Goal: Transaction & Acquisition: Download file/media

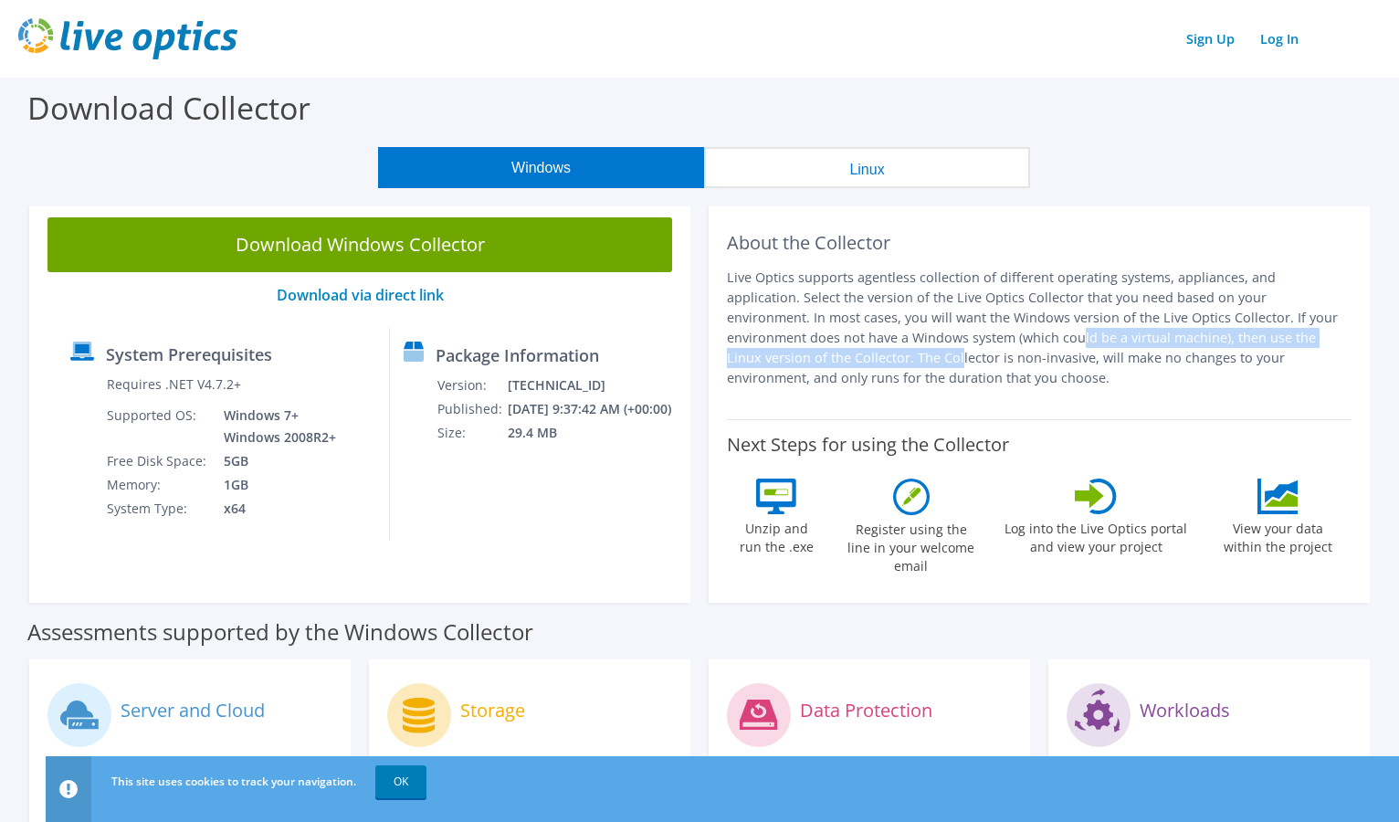
drag, startPoint x: 770, startPoint y: 340, endPoint x: 1257, endPoint y: 338, distance: 486.7
click at [1257, 338] on p "Live Optics supports agentless collection of different operating systems, appli…" at bounding box center [1039, 328] width 625 height 121
drag, startPoint x: 1257, startPoint y: 338, endPoint x: 945, endPoint y: 315, distance: 312.2
click at [963, 305] on p "Live Optics supports agentless collection of different operating systems, appli…" at bounding box center [1039, 328] width 625 height 121
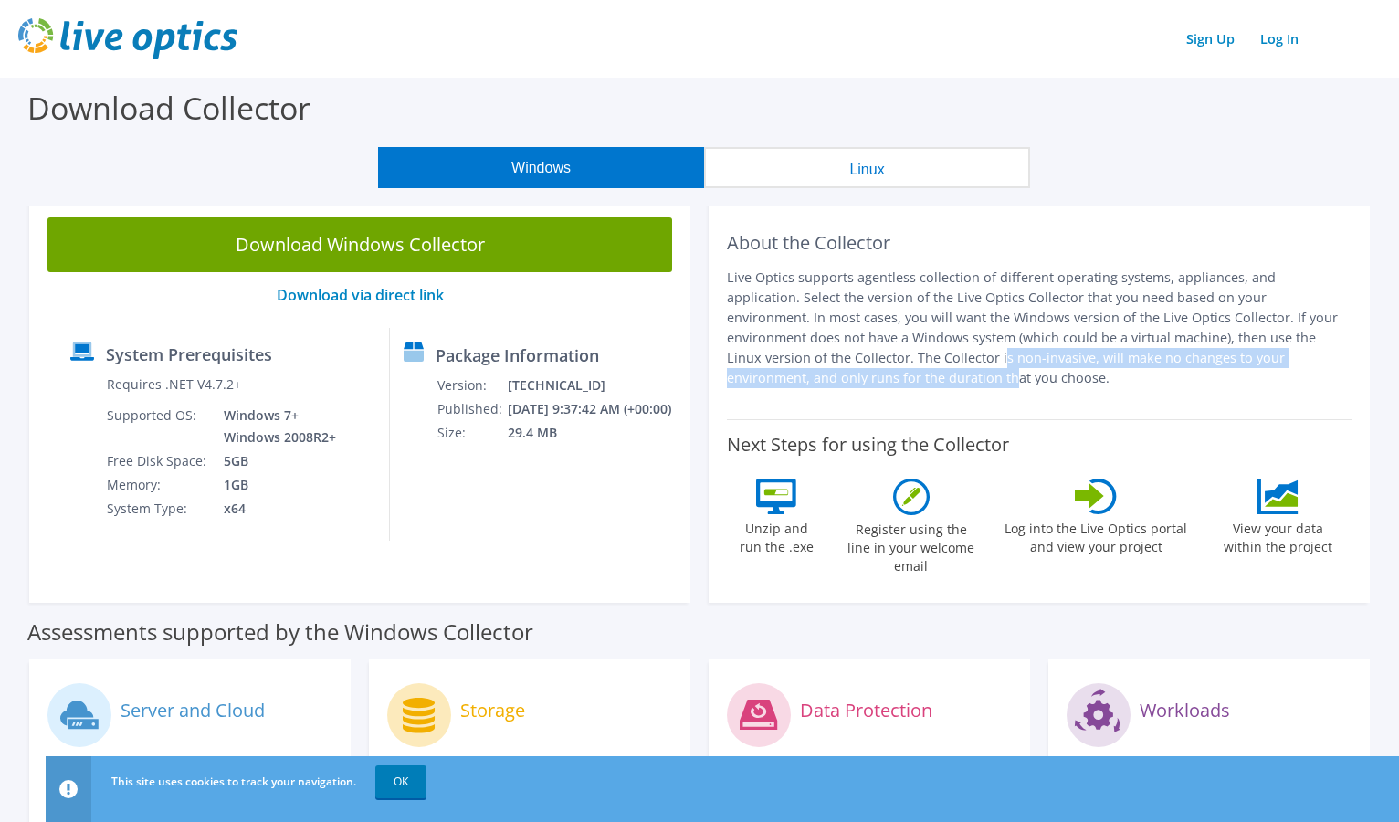
drag, startPoint x: 735, startPoint y: 354, endPoint x: 1290, endPoint y: 358, distance: 555.2
click at [1290, 358] on p "Live Optics supports agentless collection of different operating systems, appli…" at bounding box center [1039, 328] width 625 height 121
drag, startPoint x: 1290, startPoint y: 358, endPoint x: 1025, endPoint y: 312, distance: 268.7
click at [1025, 312] on p "Live Optics supports agentless collection of different operating systems, appli…" at bounding box center [1039, 328] width 625 height 121
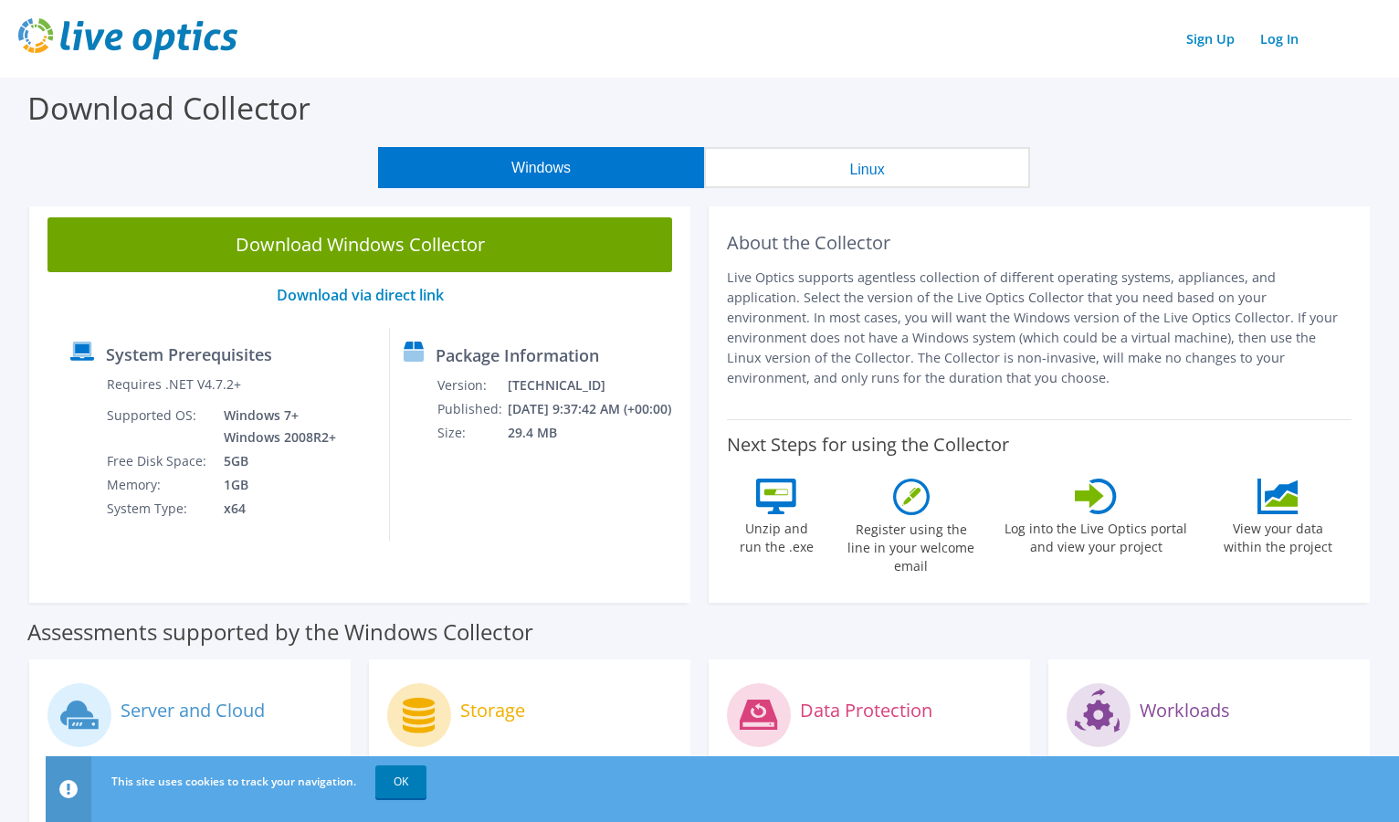
click at [857, 364] on p "Live Optics supports agentless collection of different operating systems, appli…" at bounding box center [1039, 328] width 625 height 121
click at [369, 292] on link "Download via direct link" at bounding box center [360, 295] width 167 height 20
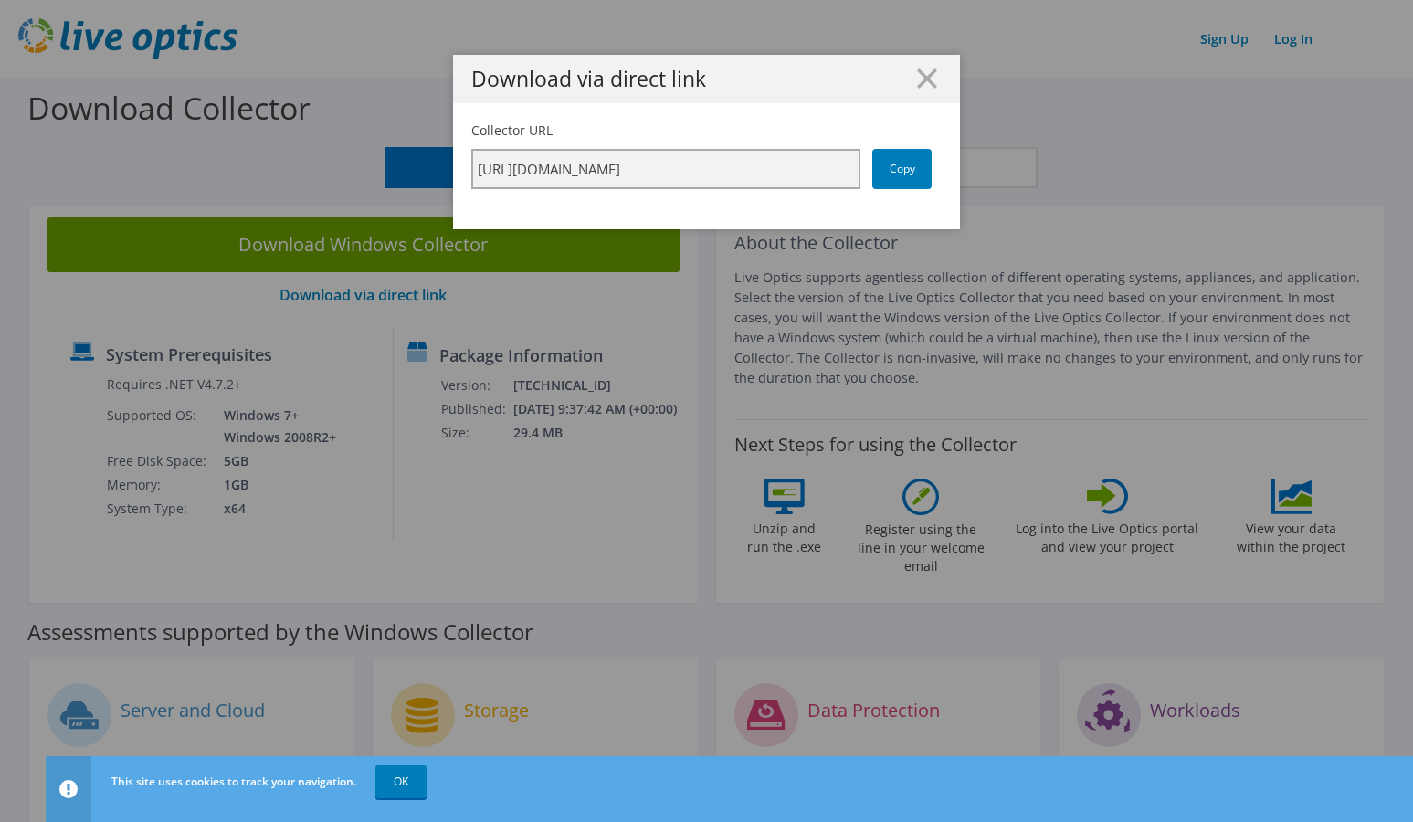
click at [690, 181] on input "https://app.liveoptics.com/collector/direct?request=36c0cf83-b1aa-4b68-b8b3-d58…" at bounding box center [665, 169] width 389 height 40
click at [884, 172] on link "Copy" at bounding box center [901, 169] width 59 height 40
click at [918, 74] on icon at bounding box center [927, 78] width 20 height 20
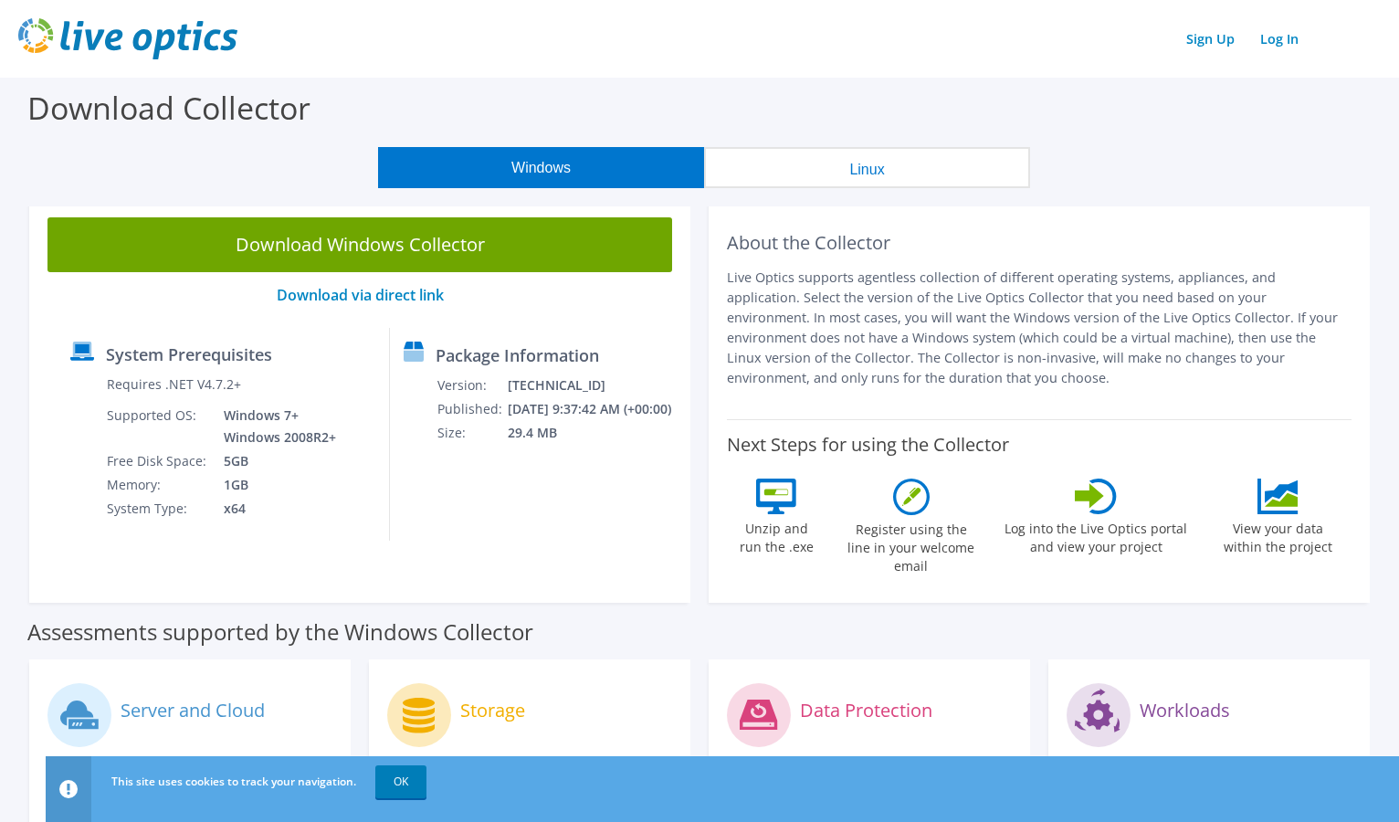
click at [1155, 335] on p "Live Optics supports agentless collection of different operating systems, appli…" at bounding box center [1039, 328] width 625 height 121
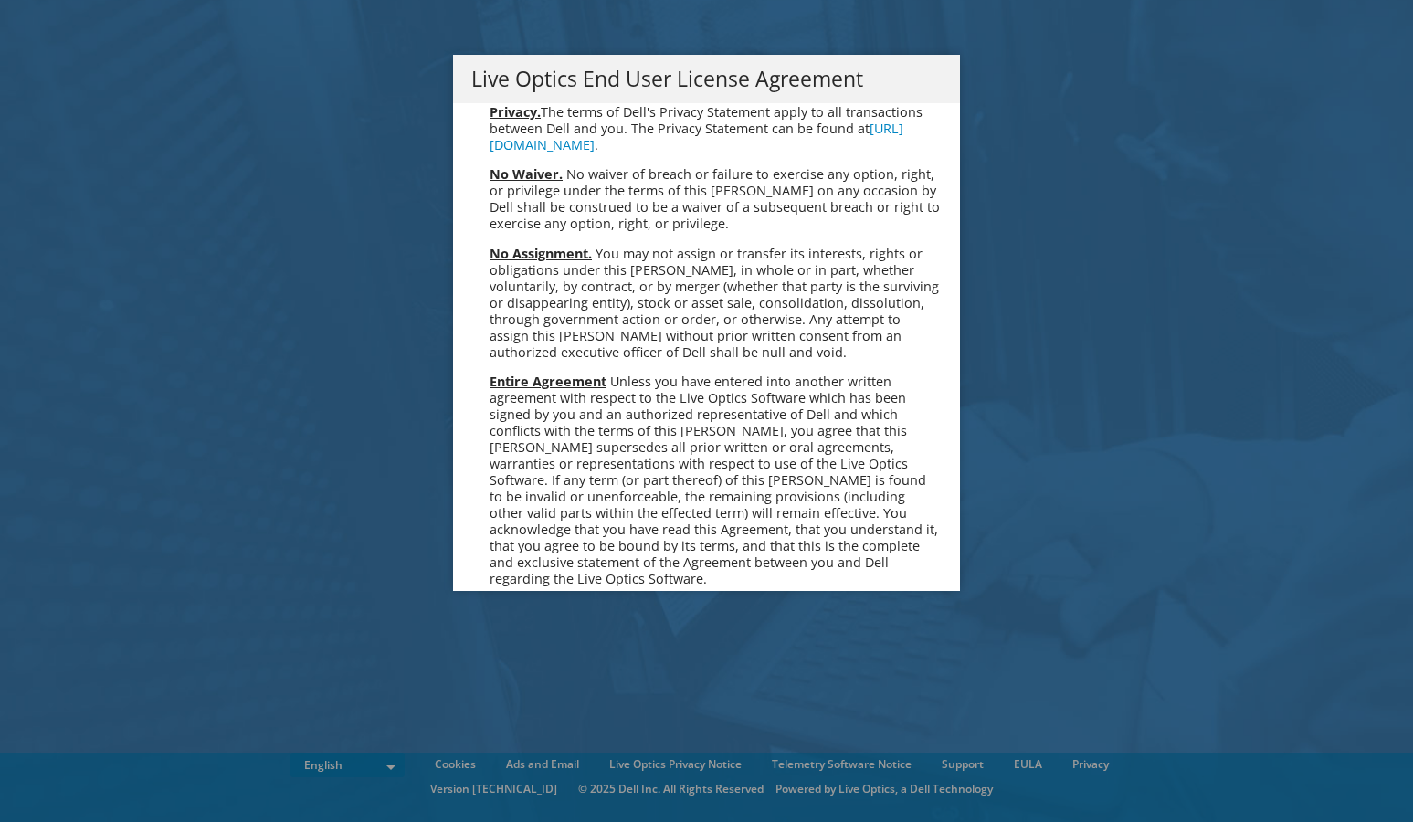
scroll to position [6905, 0]
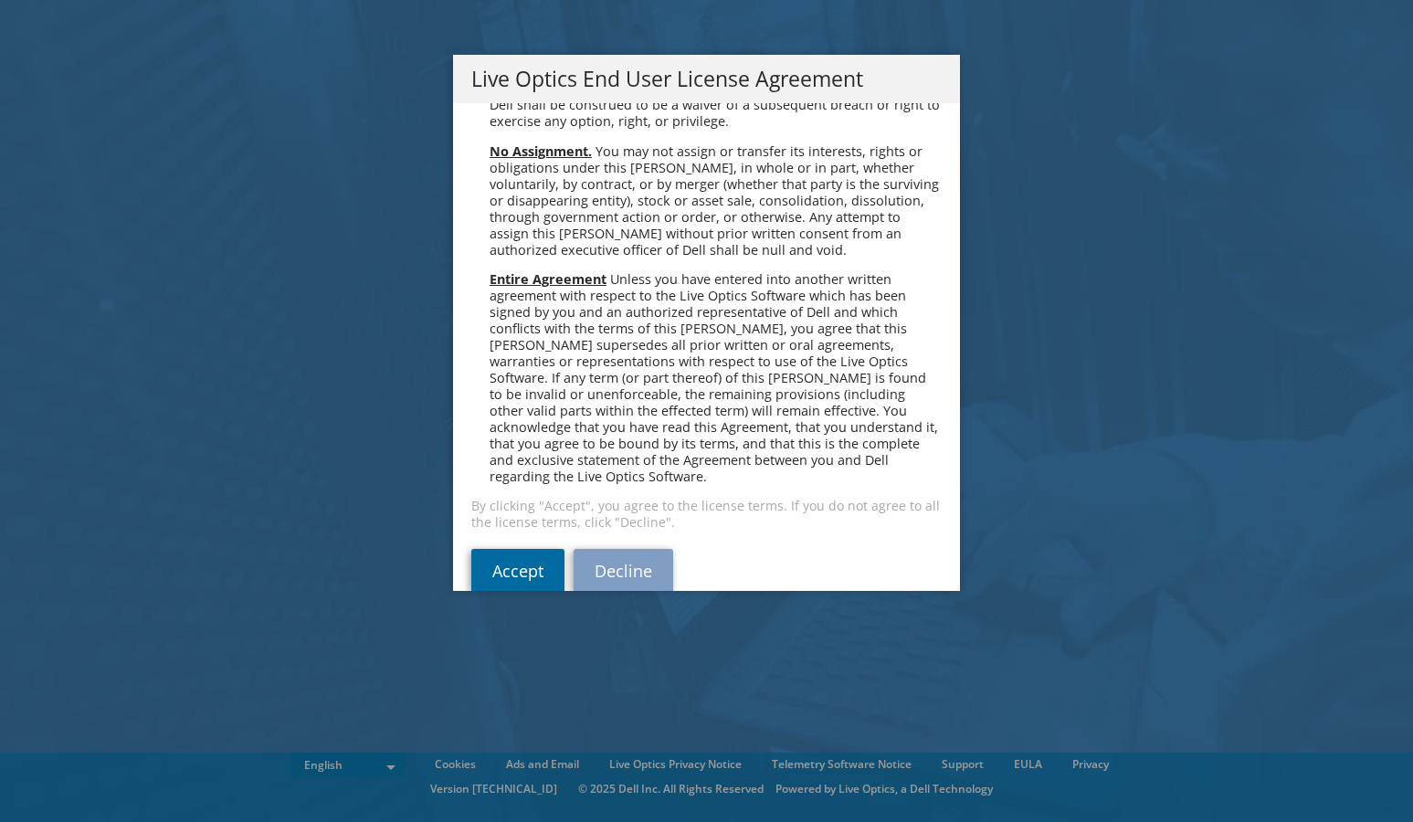
click at [510, 549] on link "Accept" at bounding box center [517, 571] width 93 height 44
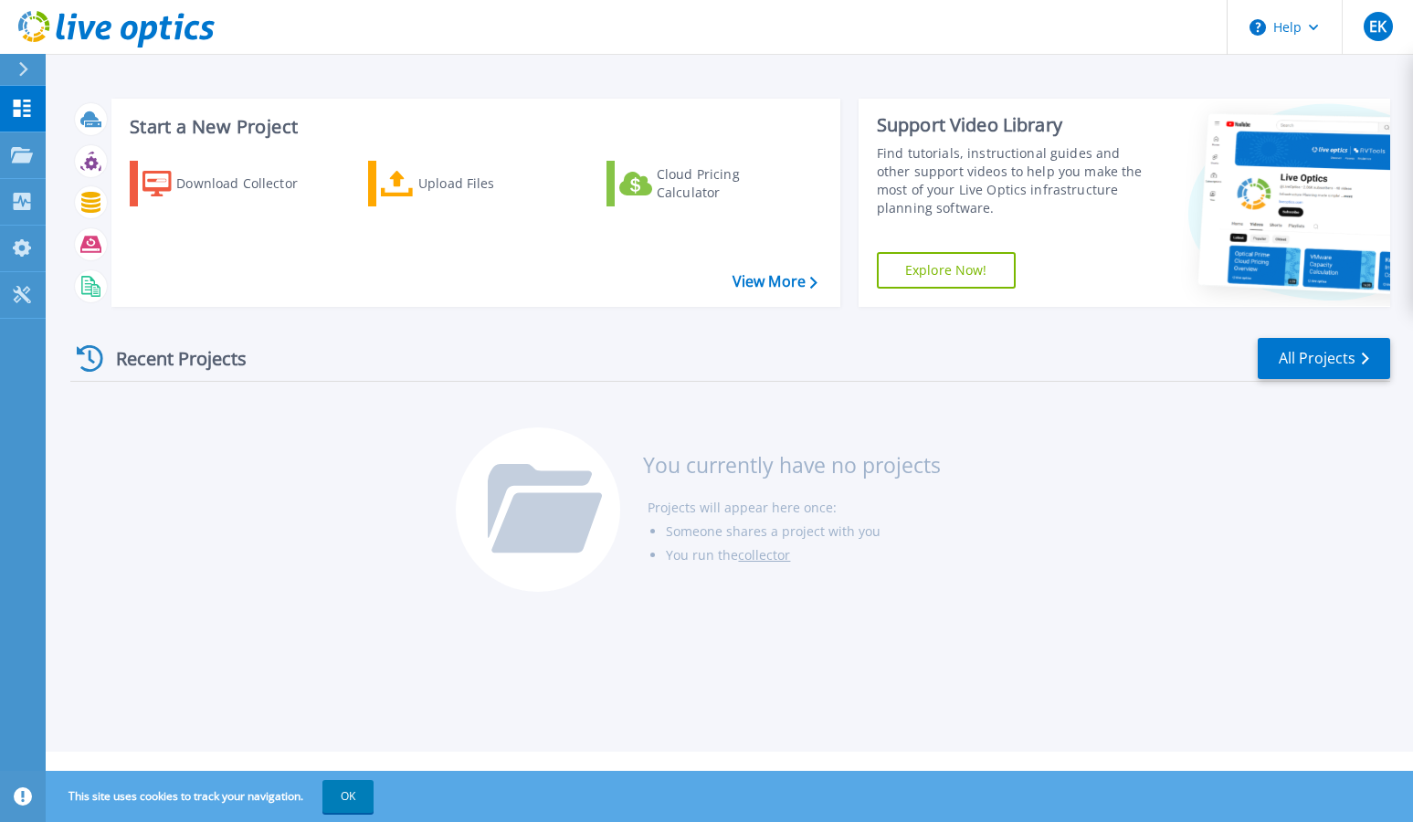
drag, startPoint x: 247, startPoint y: 598, endPoint x: 378, endPoint y: 541, distance: 143.5
click at [247, 598] on div "Recent Projects All Projects You currently have no projects Projects will appea…" at bounding box center [730, 465] width 1320 height 289
click at [173, 566] on div "Recent Projects All Projects You currently have no projects Projects will appea…" at bounding box center [730, 465] width 1320 height 289
